Goal: Transaction & Acquisition: Purchase product/service

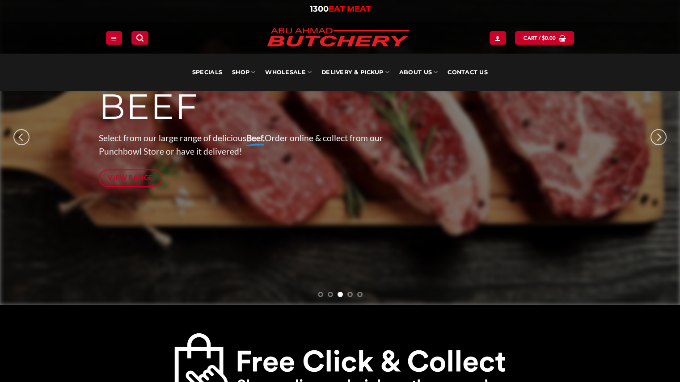
scroll to position [132, 0]
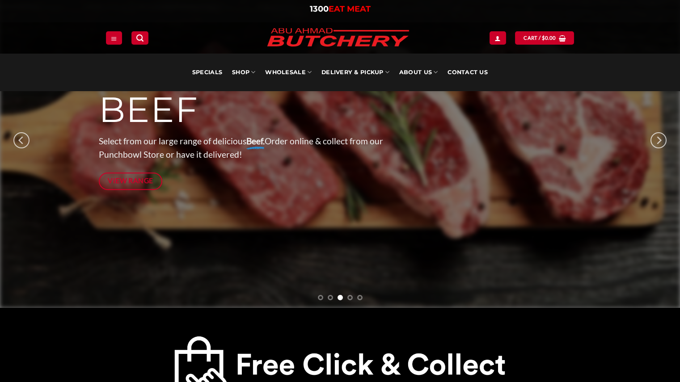
click at [152, 193] on div "BEEF Select from our large range of delicious Beef. Order online & collect from…" at bounding box center [258, 142] width 319 height 101
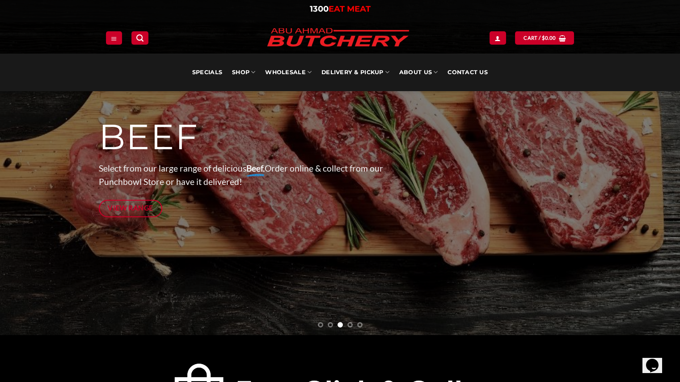
scroll to position [102, 0]
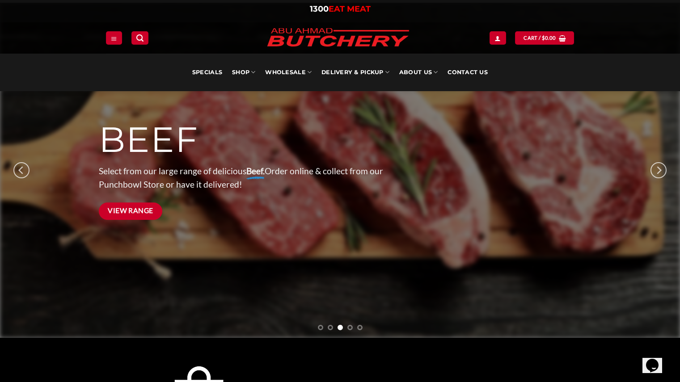
click at [144, 215] on span "View Range" at bounding box center [131, 210] width 46 height 11
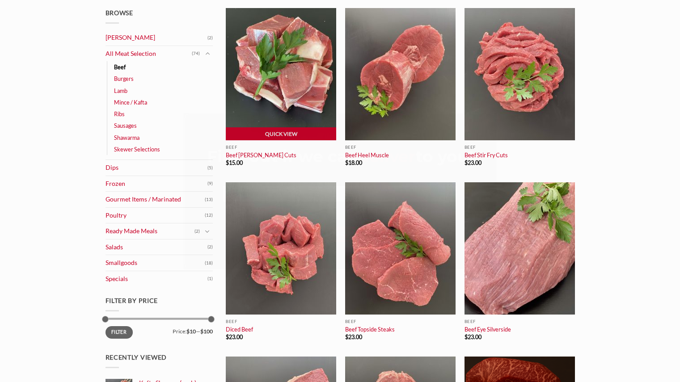
scroll to position [139, 0]
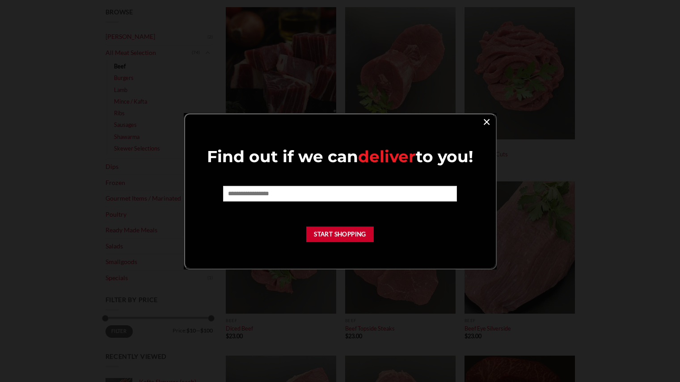
click at [484, 122] on link "×" at bounding box center [486, 121] width 13 height 12
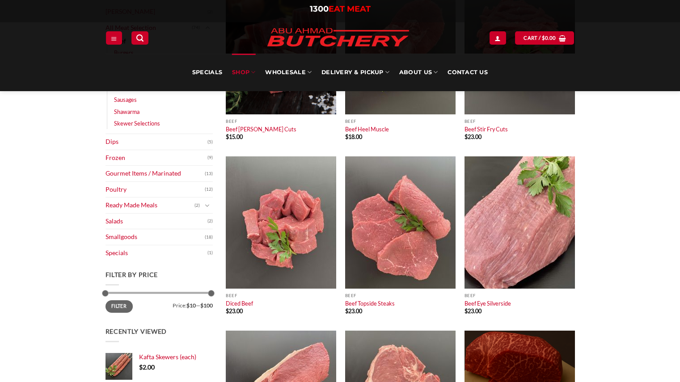
scroll to position [0, 0]
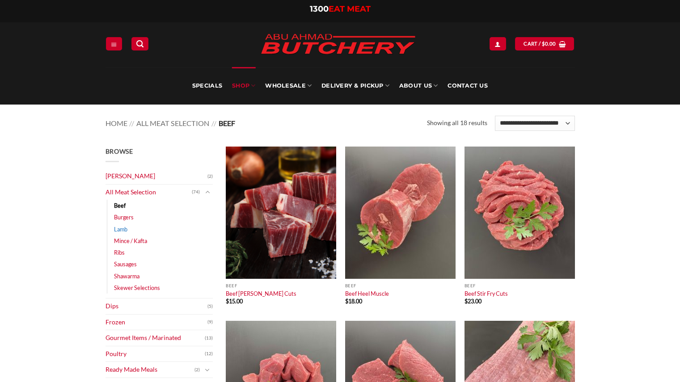
click at [122, 228] on link "Lamb" at bounding box center [120, 229] width 13 height 12
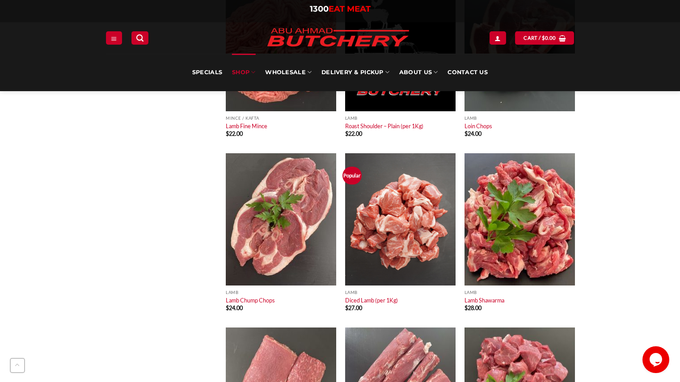
scroll to position [1036, 0]
